Goal: Information Seeking & Learning: Learn about a topic

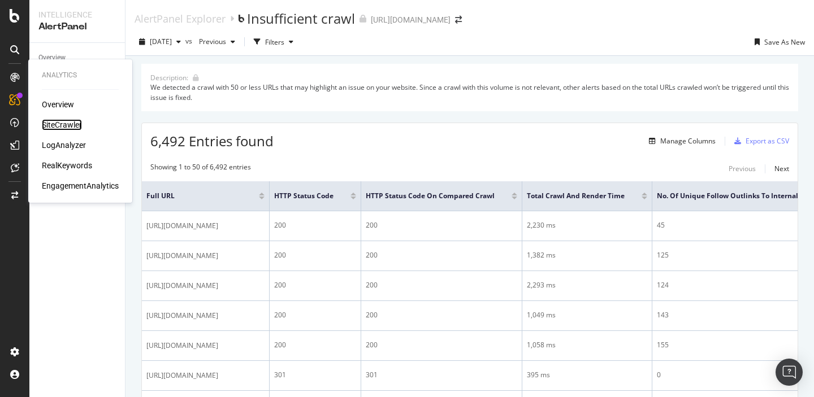
click at [58, 126] on div "SiteCrawler" at bounding box center [62, 124] width 40 height 11
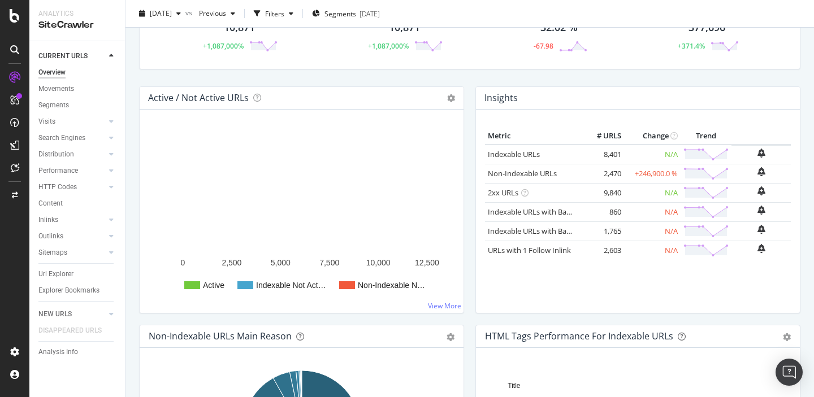
scroll to position [81, 0]
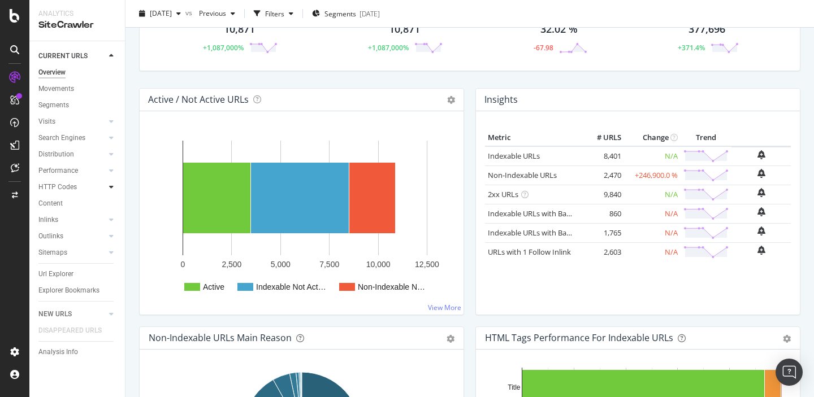
click at [106, 187] on div at bounding box center [111, 186] width 11 height 11
click at [70, 207] on div "Top Charts" at bounding box center [60, 204] width 33 height 12
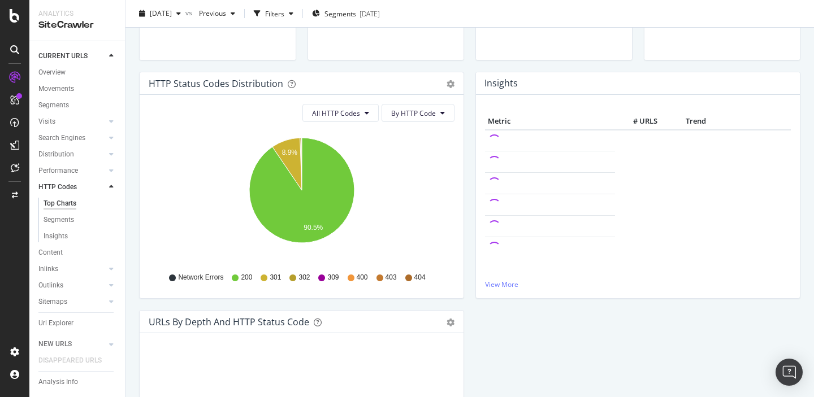
scroll to position [81, 0]
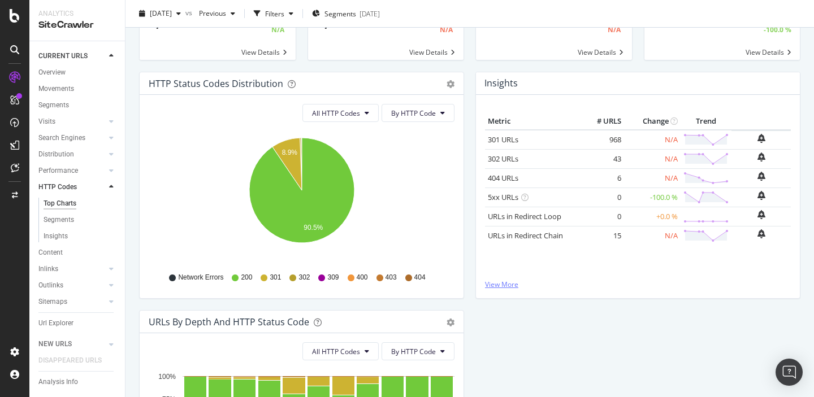
click at [503, 282] on link "View More" at bounding box center [638, 285] width 306 height 10
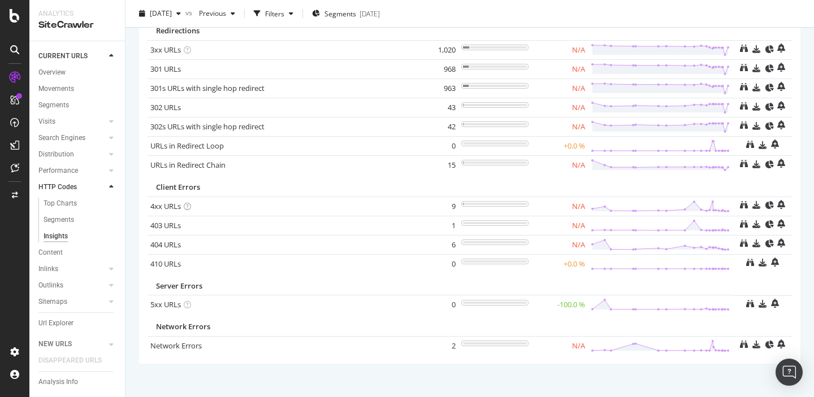
scroll to position [119, 0]
click at [159, 246] on link "404 URLs" at bounding box center [165, 244] width 31 height 10
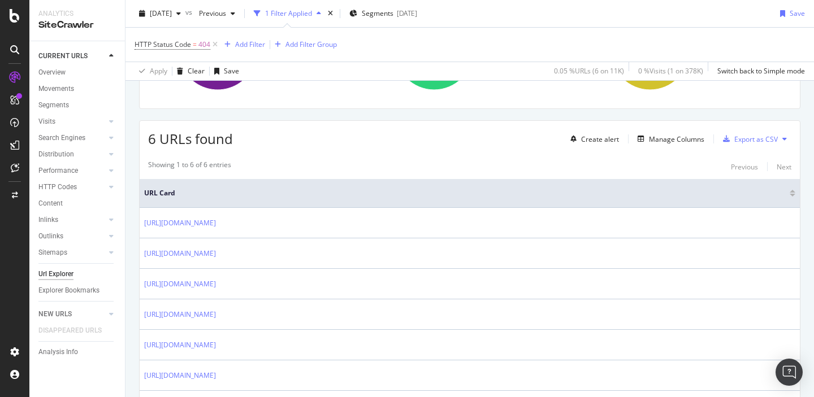
scroll to position [222, 0]
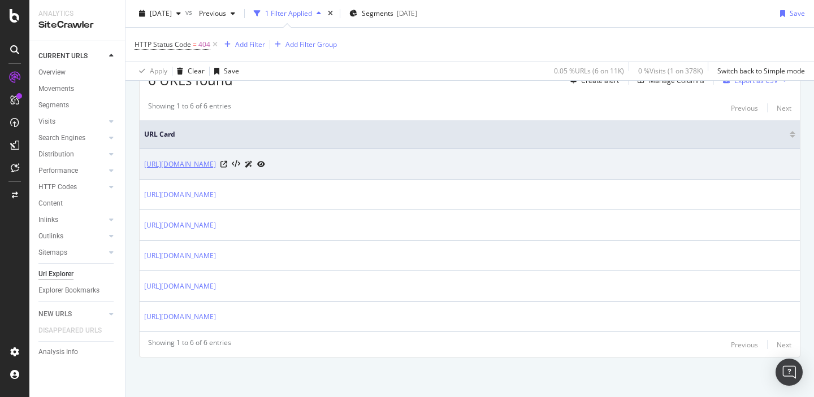
click at [216, 163] on link "https://sproutsocial.com/insights/leveling-up/page/7/" at bounding box center [180, 164] width 72 height 11
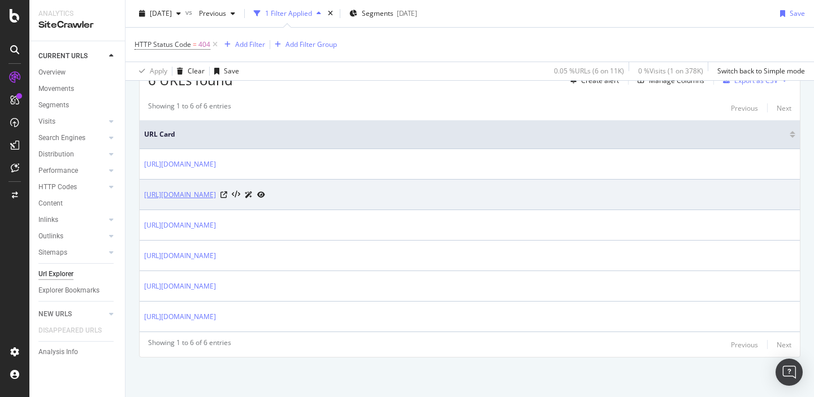
click at [216, 197] on link "https://sproutsocial.com/insights/templates/social-media-meeting-agenda-templat…" at bounding box center [180, 194] width 72 height 11
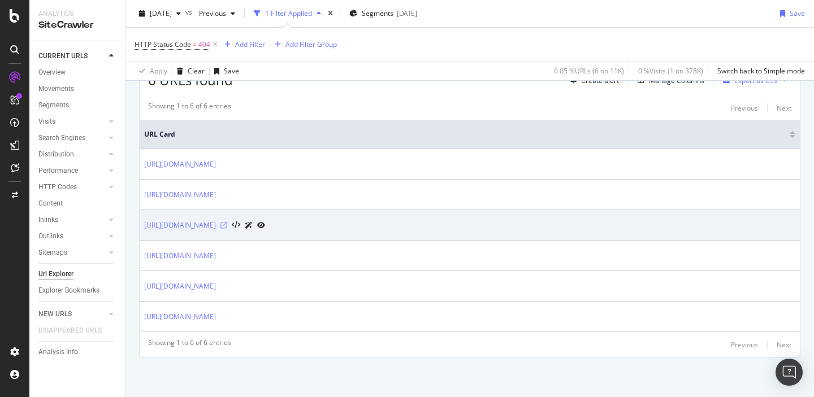
click at [227, 225] on icon at bounding box center [223, 225] width 7 height 7
click at [216, 224] on link "[URL][DOMAIN_NAME]" at bounding box center [180, 225] width 72 height 11
drag, startPoint x: 293, startPoint y: 233, endPoint x: 221, endPoint y: 230, distance: 72.4
click at [221, 230] on td "[URL][DOMAIN_NAME]" at bounding box center [470, 225] width 660 height 31
copy tbody "/insights/case-studes/"
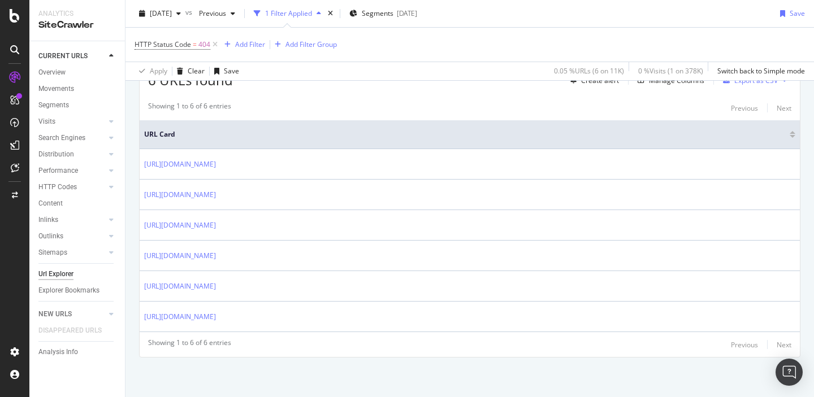
copy tbody "/insights/case-studes/"
click at [113, 153] on icon at bounding box center [111, 154] width 5 height 7
click at [63, 174] on div "Top Charts" at bounding box center [60, 171] width 33 height 12
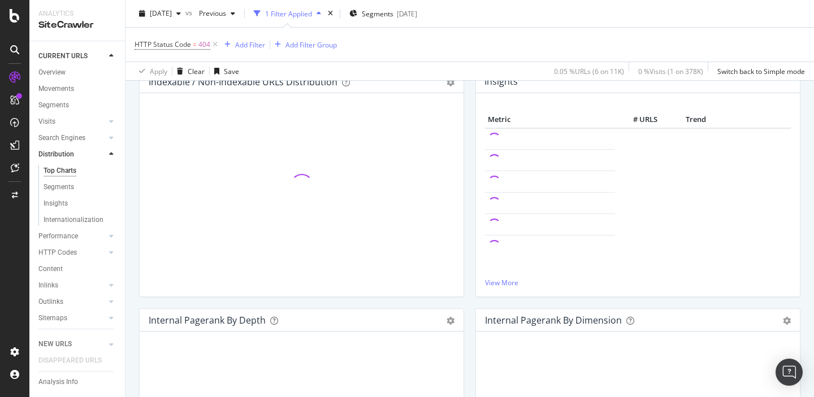
scroll to position [162, 0]
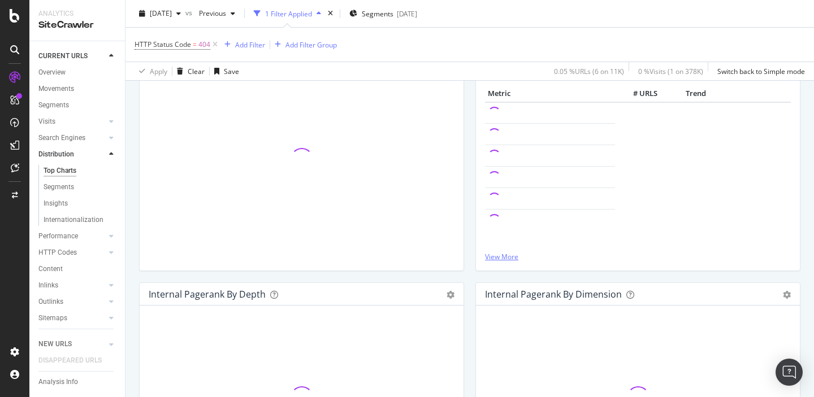
click at [498, 258] on link "View More" at bounding box center [638, 257] width 306 height 10
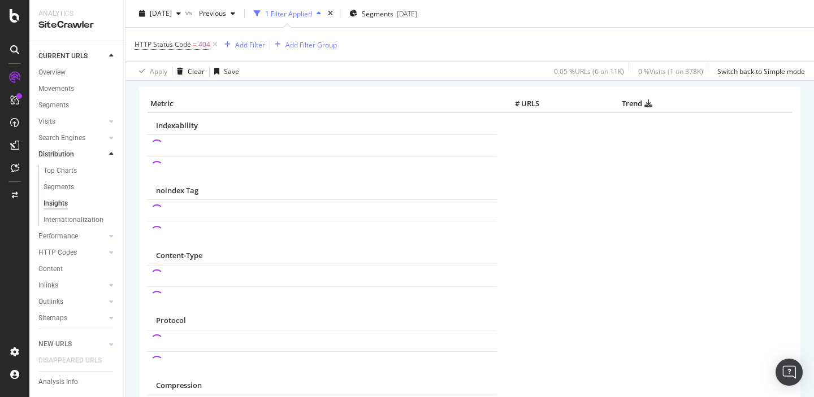
scroll to position [16, 0]
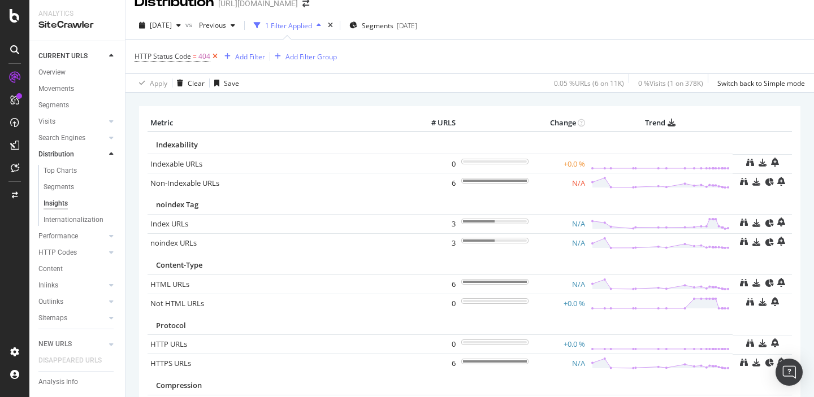
click at [213, 57] on icon at bounding box center [215, 56] width 10 height 11
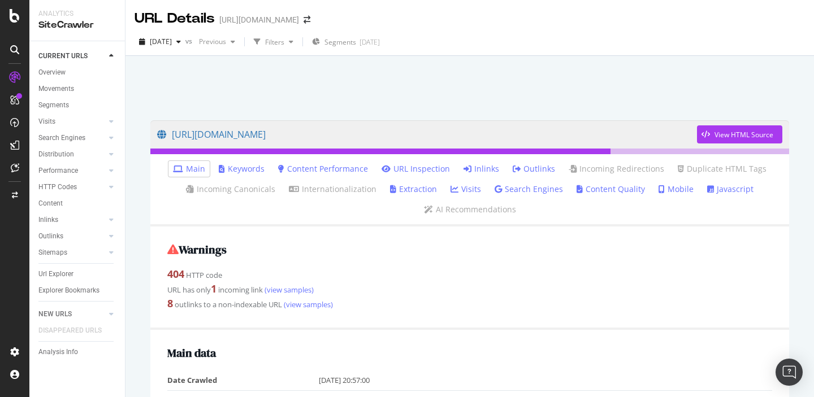
click at [481, 172] on link "Inlinks" at bounding box center [482, 168] width 36 height 11
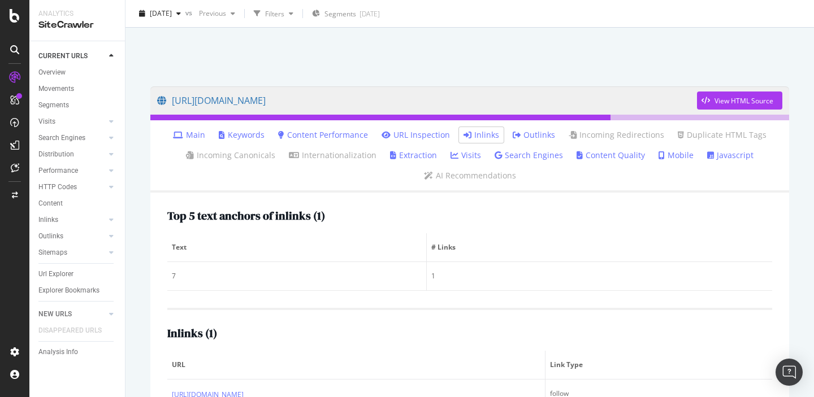
scroll to position [76, 0]
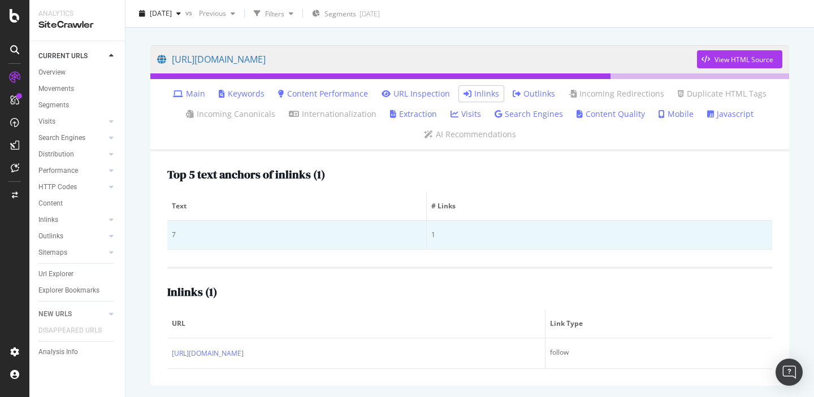
click at [400, 233] on div "7" at bounding box center [297, 235] width 250 height 10
click at [177, 237] on div "7" at bounding box center [297, 235] width 250 height 10
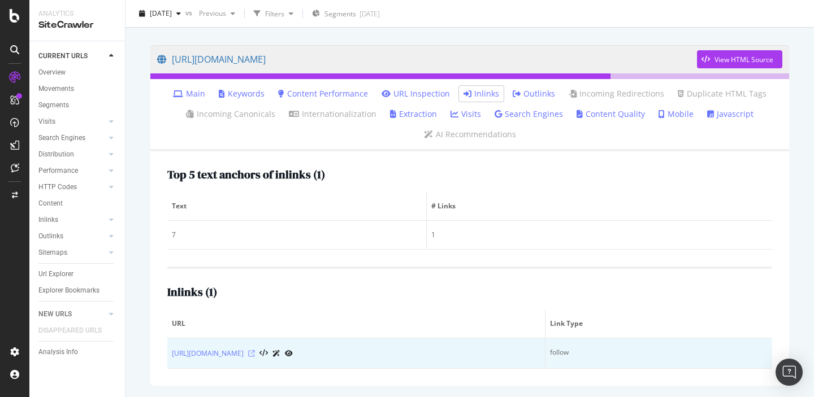
click at [255, 353] on icon at bounding box center [251, 354] width 7 height 7
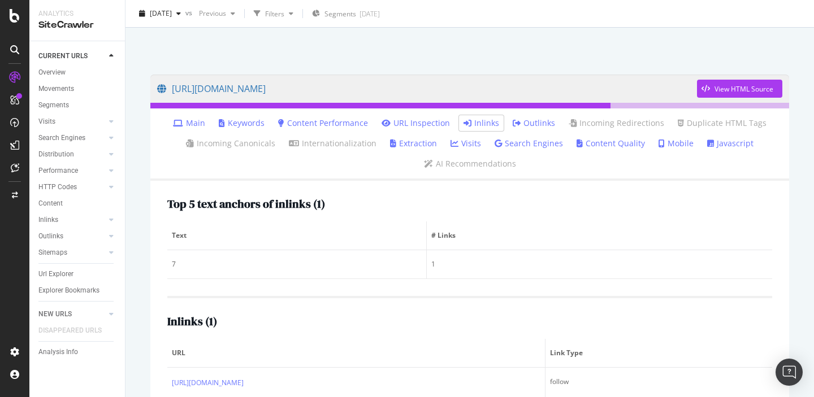
scroll to position [6, 0]
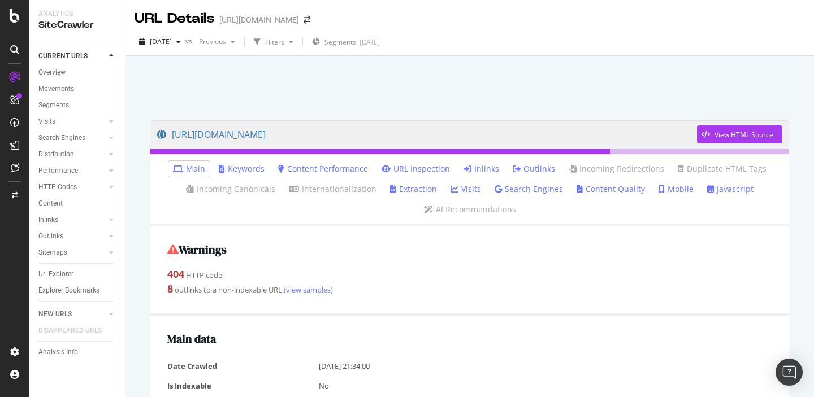
click at [481, 168] on link "Inlinks" at bounding box center [482, 168] width 36 height 11
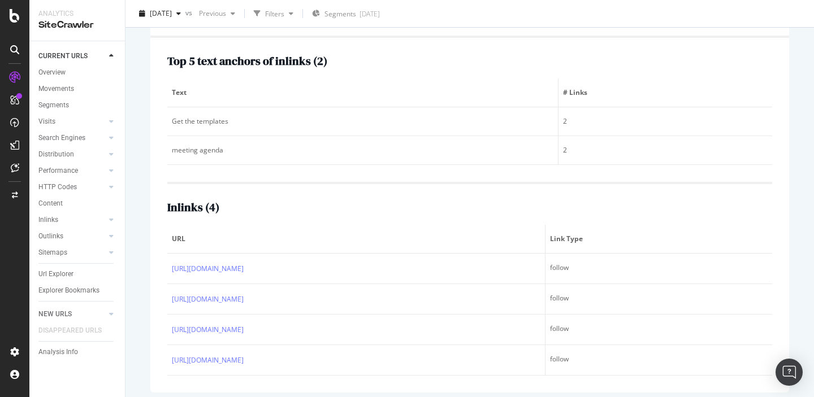
scroll to position [192, 0]
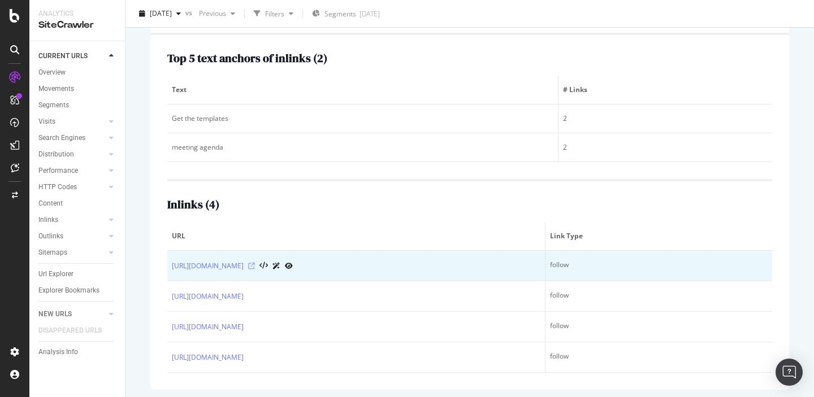
click at [255, 267] on icon at bounding box center [251, 266] width 7 height 7
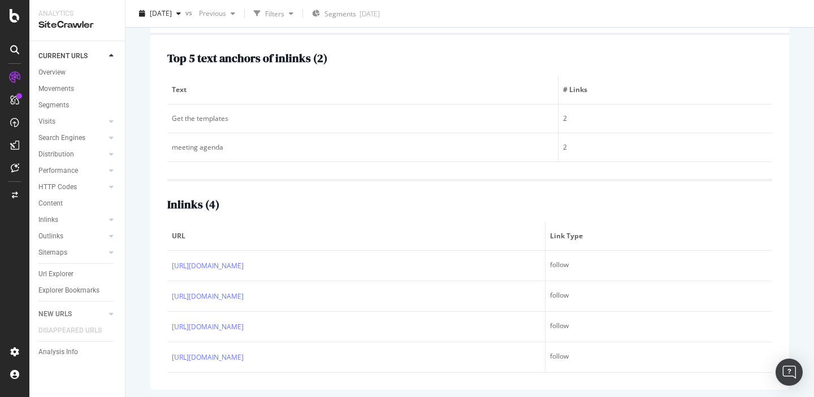
scroll to position [0, 0]
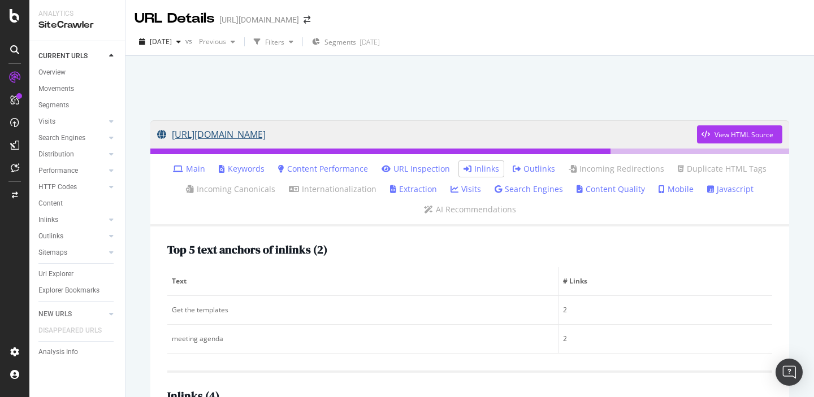
click at [531, 139] on link "https://sproutsocial.com/insights/templates/social-media-meeting-agenda-templat…" at bounding box center [427, 134] width 540 height 28
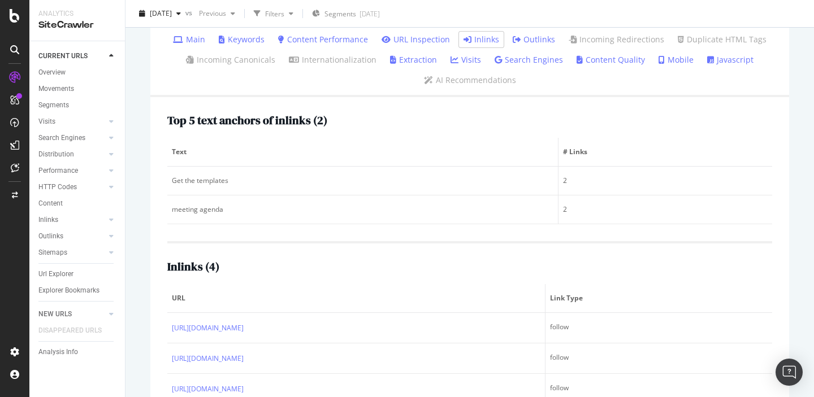
scroll to position [197, 0]
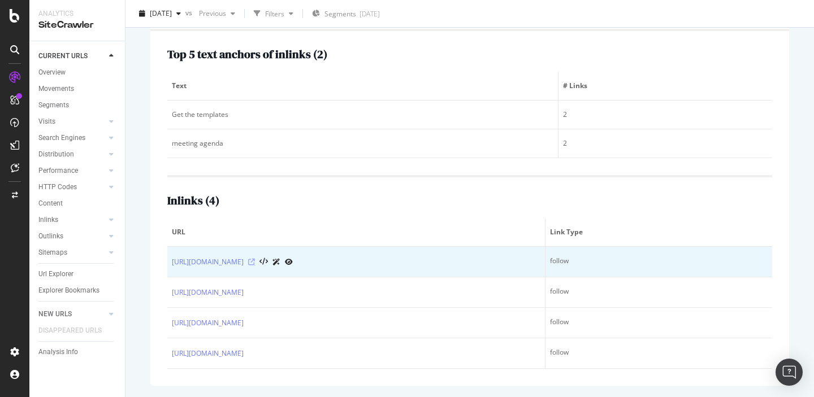
click at [255, 261] on icon at bounding box center [251, 262] width 7 height 7
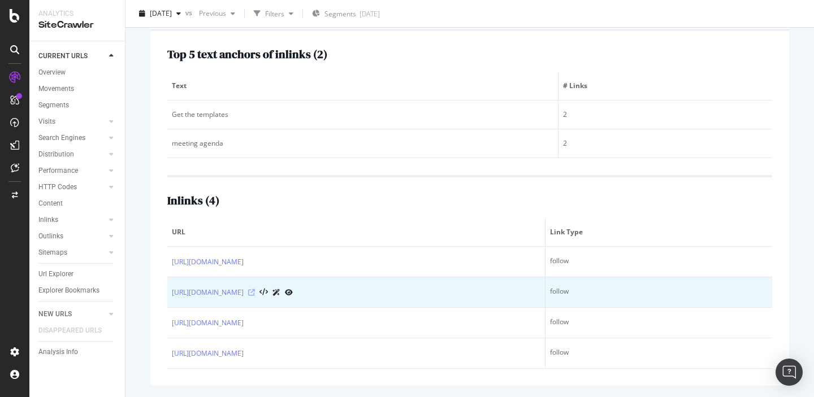
click at [255, 292] on icon at bounding box center [251, 292] width 7 height 7
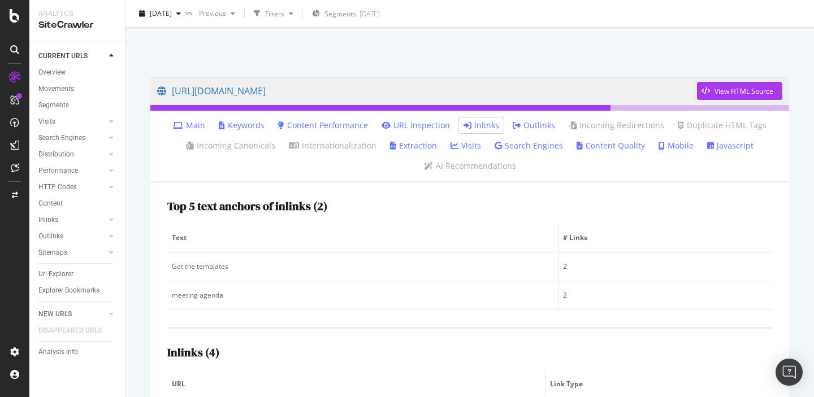
scroll to position [0, 0]
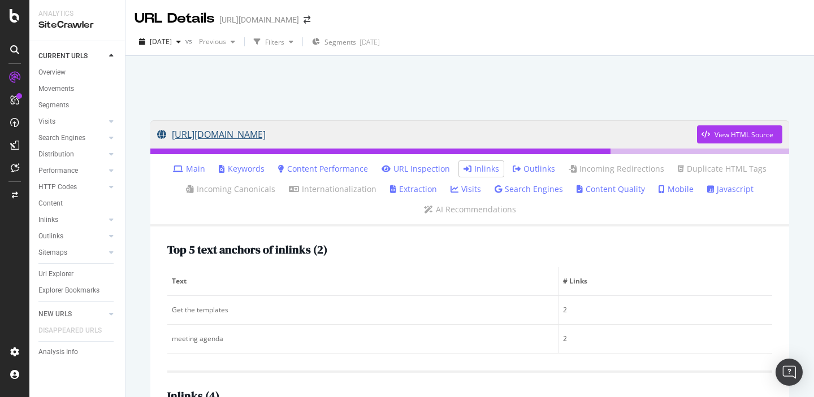
click at [515, 137] on link "https://sproutsocial.com/insights/templates/social-media-meeting-agenda-templat…" at bounding box center [427, 134] width 540 height 28
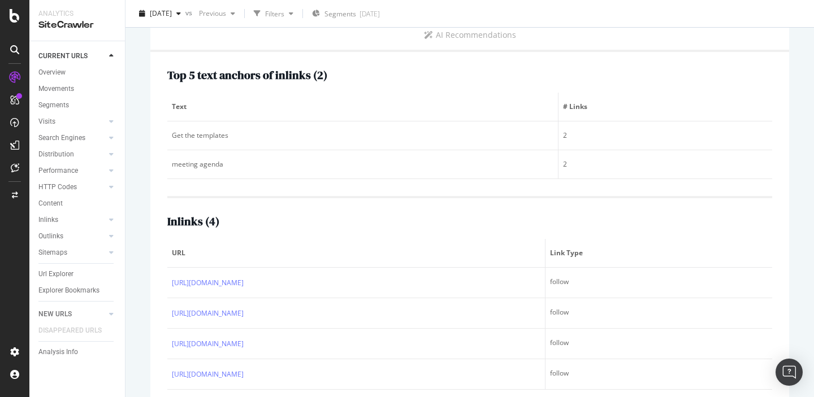
scroll to position [197, 0]
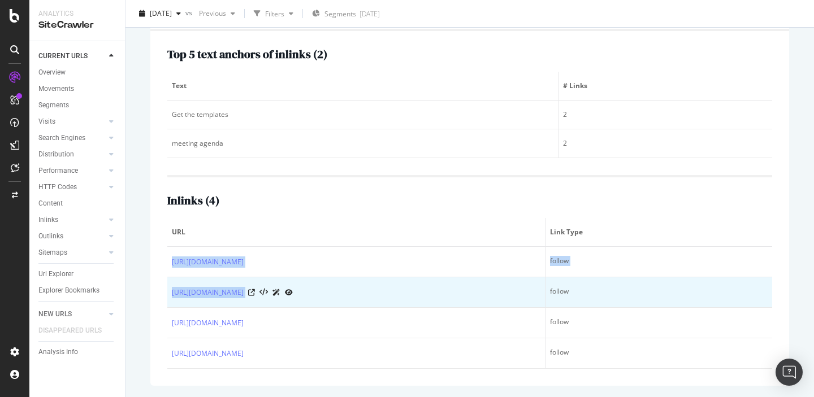
drag, startPoint x: 240, startPoint y: 251, endPoint x: 330, endPoint y: 292, distance: 99.4
click at [330, 292] on tbody "https://sproutsocial.com/insights/social-media-templates/ follow https://sprout…" at bounding box center [469, 308] width 605 height 122
copy tbody "https://sproutsocial.com/insights/social-media-templates/ follow https://sprout…"
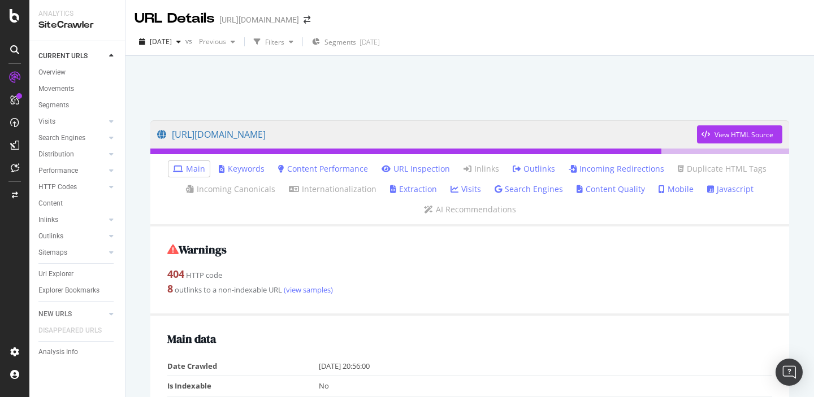
click at [418, 170] on link "URL Inspection" at bounding box center [416, 168] width 68 height 11
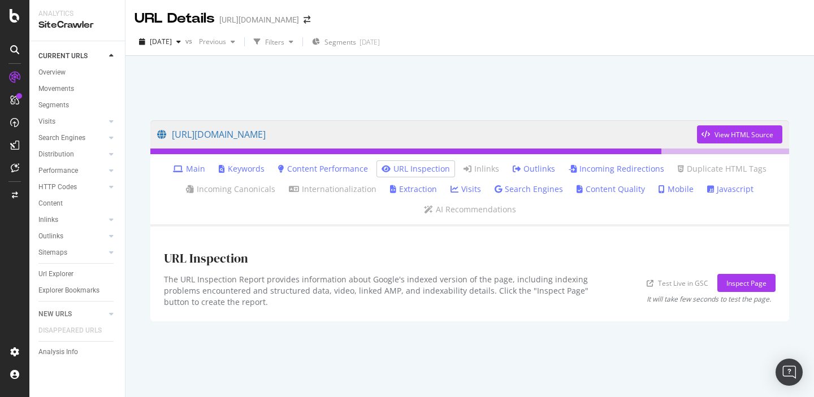
click at [617, 170] on link "Incoming Redirections" at bounding box center [617, 168] width 96 height 11
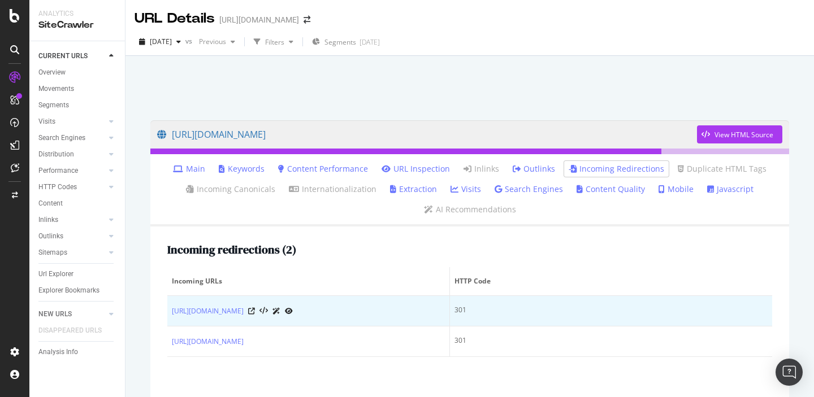
drag, startPoint x: 353, startPoint y: 353, endPoint x: 167, endPoint y: 311, distance: 190.8
click at [167, 311] on tbody "https://sproutsocial.com/insights/case-studies/digital-natives-group/ 301 https…" at bounding box center [469, 326] width 605 height 61
copy tbody "https://sproutsocial.com/insights/case-studies/digital-natives-group/ 301 https…"
click at [255, 313] on icon at bounding box center [251, 311] width 7 height 7
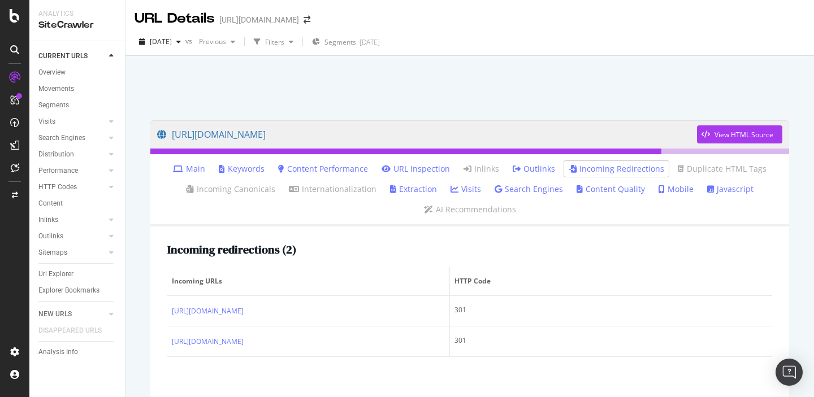
click at [359, 289] on th "Incoming URLs" at bounding box center [308, 281] width 283 height 29
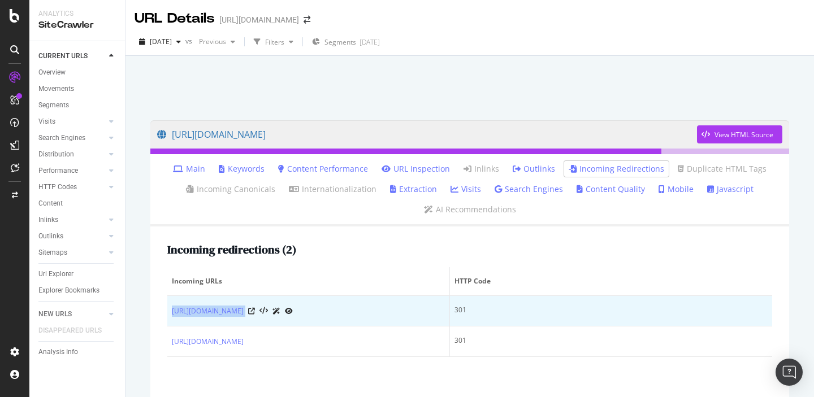
drag, startPoint x: 171, startPoint y: 305, endPoint x: 396, endPoint y: 317, distance: 225.9
click at [396, 317] on td "https://sproutsocial.com/insights/case-studies/digital-natives-group/" at bounding box center [308, 311] width 283 height 31
copy div "https://sproutsocial.com/insights/case-studies/digital-natives-group/"
click at [373, 322] on td "https://sproutsocial.com/insights/case-studies/digital-natives-group/" at bounding box center [308, 311] width 283 height 31
drag, startPoint x: 384, startPoint y: 318, endPoint x: 316, endPoint y: 313, distance: 68.0
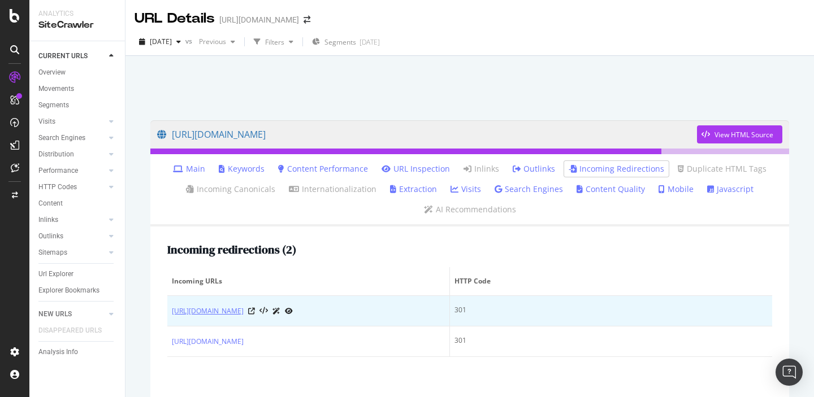
click at [316, 313] on td "https://sproutsocial.com/insights/case-studies/digital-natives-group/" at bounding box center [308, 311] width 283 height 31
copy link "/digital-natives-group/"
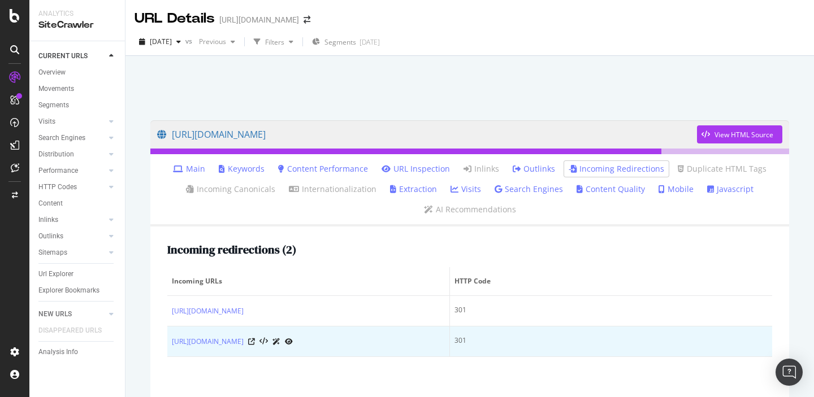
click at [344, 357] on td "https://sproutsocial.com/insights/case-studies/chatterkick/" at bounding box center [308, 342] width 283 height 31
drag, startPoint x: 164, startPoint y: 302, endPoint x: 360, endPoint y: 349, distance: 201.6
click at [360, 349] on div "Incoming redirections ( 2 ) Incoming URLs HTTP Code https://sproutsocial.com/in…" at bounding box center [469, 368] width 639 height 283
copy table "Incoming URLs HTTP Code https://sproutsocial.com/insights/case-studies/digital-…"
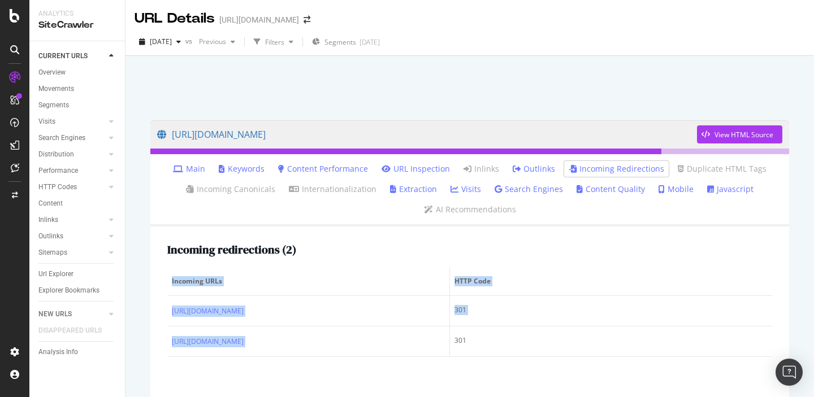
click at [325, 367] on div "Incoming redirections ( 2 ) Incoming URLs HTTP Code https://sproutsocial.com/in…" at bounding box center [469, 368] width 639 height 283
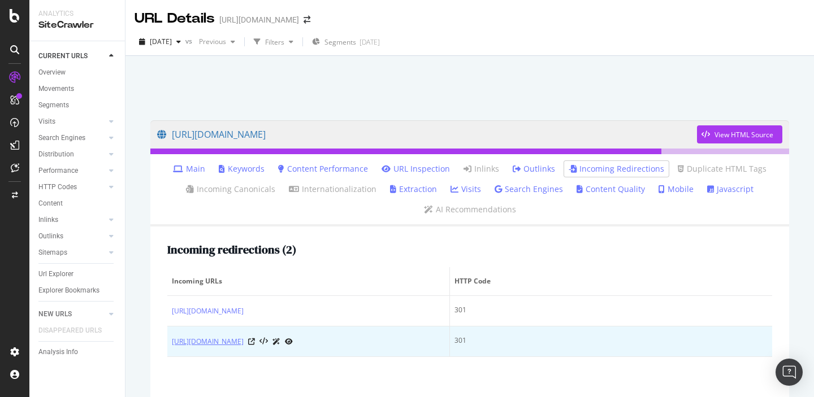
drag, startPoint x: 358, startPoint y: 349, endPoint x: 249, endPoint y: 340, distance: 109.5
click at [249, 340] on td "https://sproutsocial.com/insights/case-studies/chatterkick/" at bounding box center [308, 342] width 283 height 31
copy link "/insights/case-studies/chatterkick/"
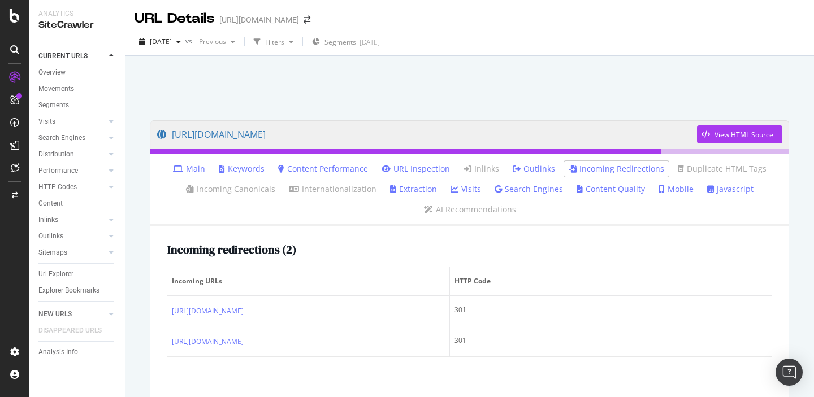
copy link "/insights/case-studies/chatterkick/"
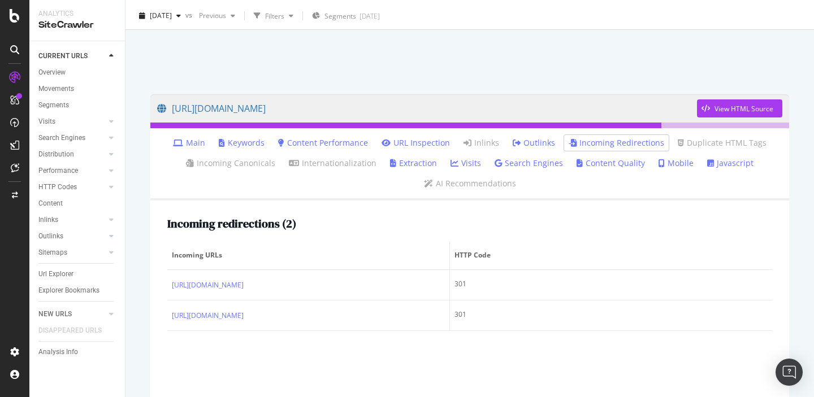
scroll to position [36, 0]
